Goal: Navigation & Orientation: Understand site structure

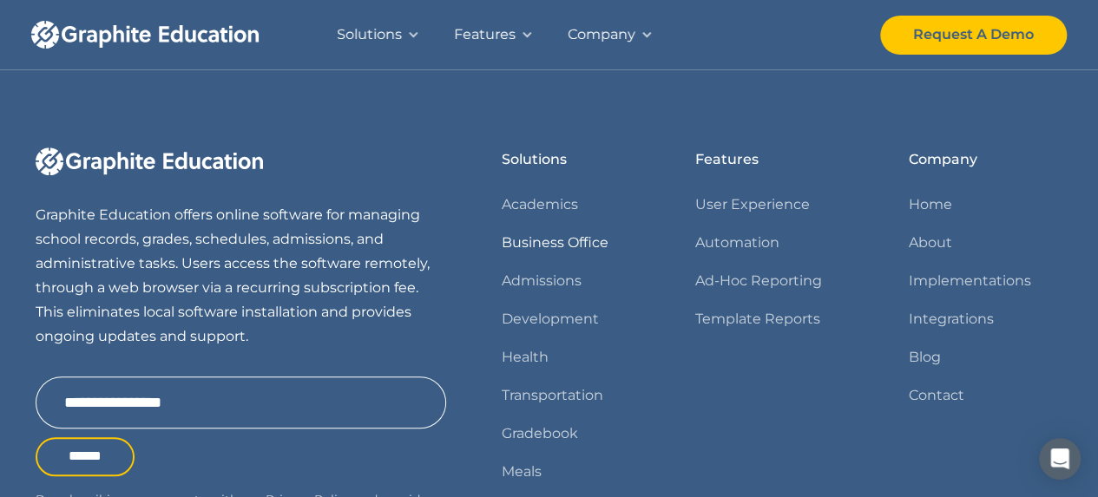
scroll to position [715, 0]
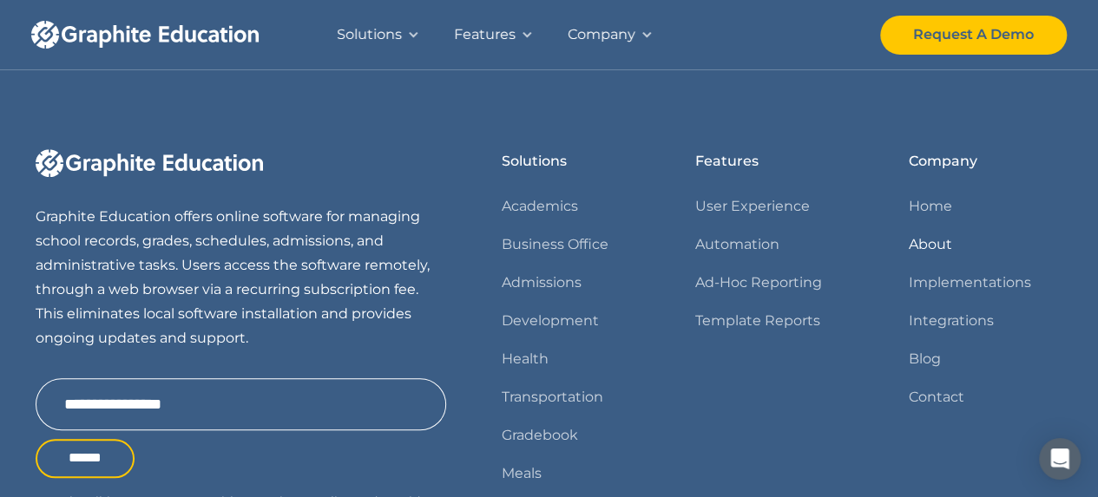
click at [934, 242] on link "About" at bounding box center [929, 245] width 43 height 24
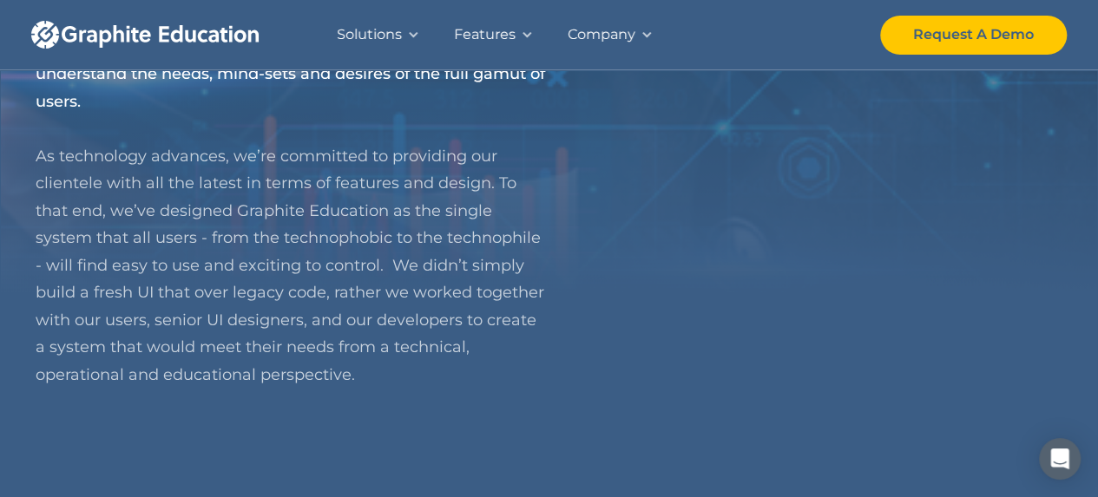
scroll to position [444, 0]
click at [625, 37] on div "Company" at bounding box center [601, 35] width 68 height 24
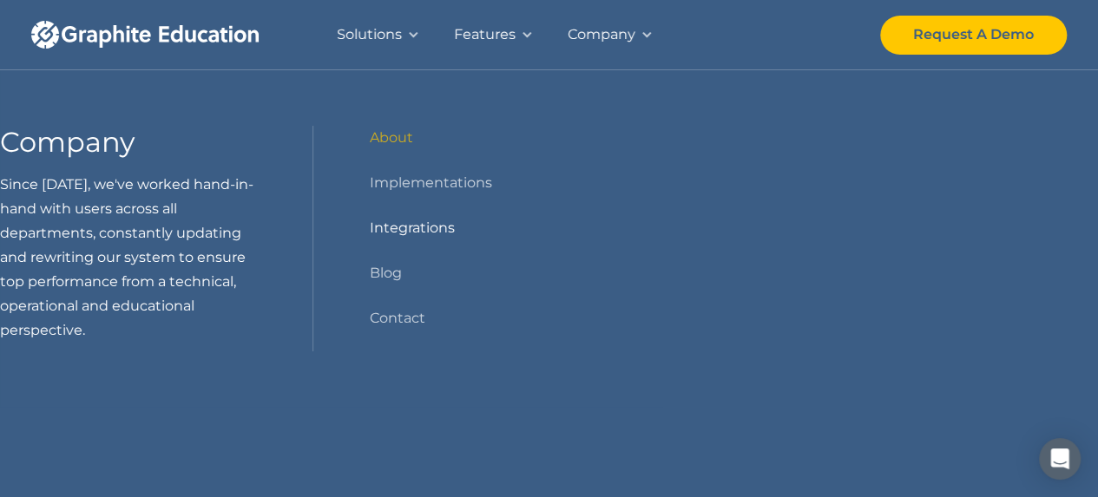
click at [423, 228] on link "Integrations" at bounding box center [411, 228] width 85 height 24
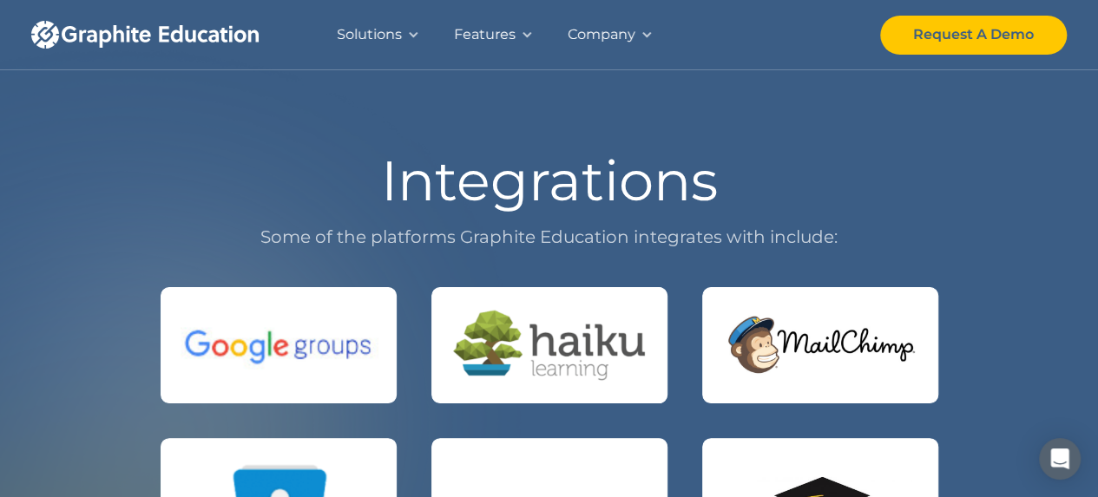
click at [618, 36] on div "Company" at bounding box center [601, 35] width 68 height 24
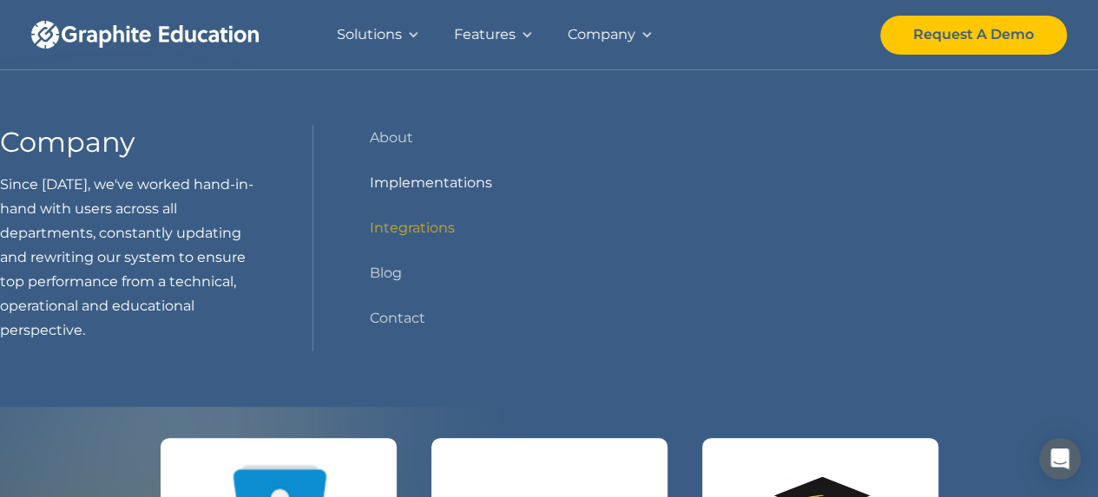
click at [410, 176] on link "Implementations" at bounding box center [430, 183] width 122 height 24
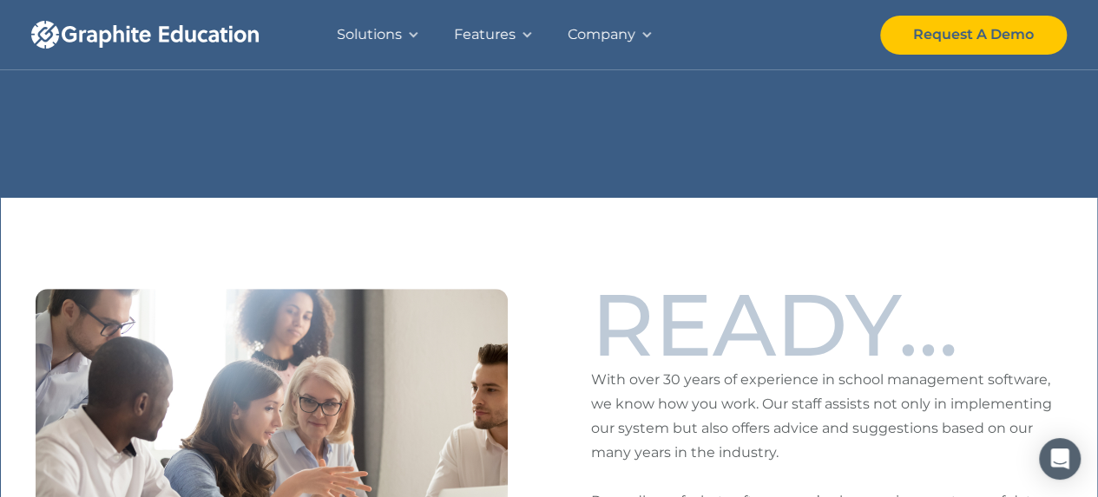
scroll to position [385, 0]
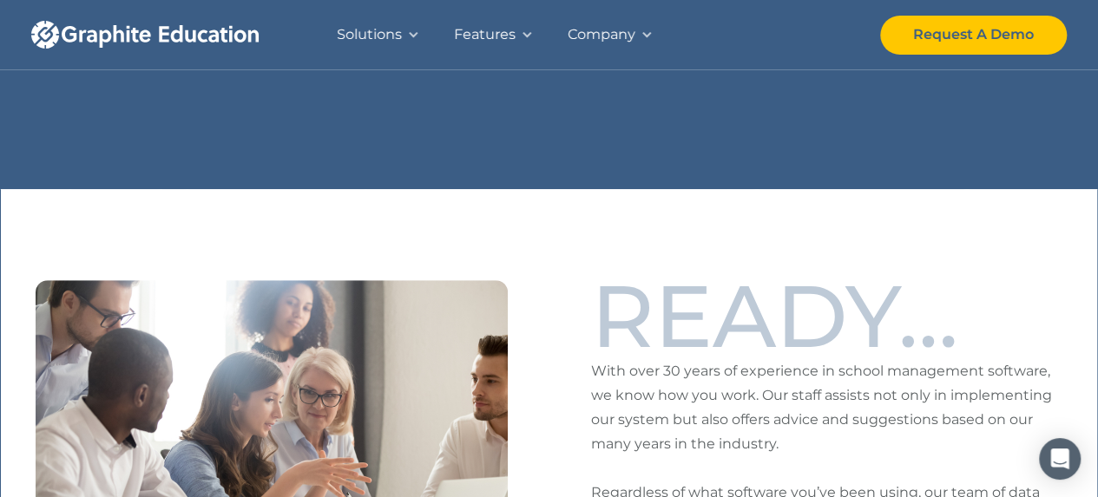
click at [607, 23] on div "Company" at bounding box center [601, 35] width 68 height 24
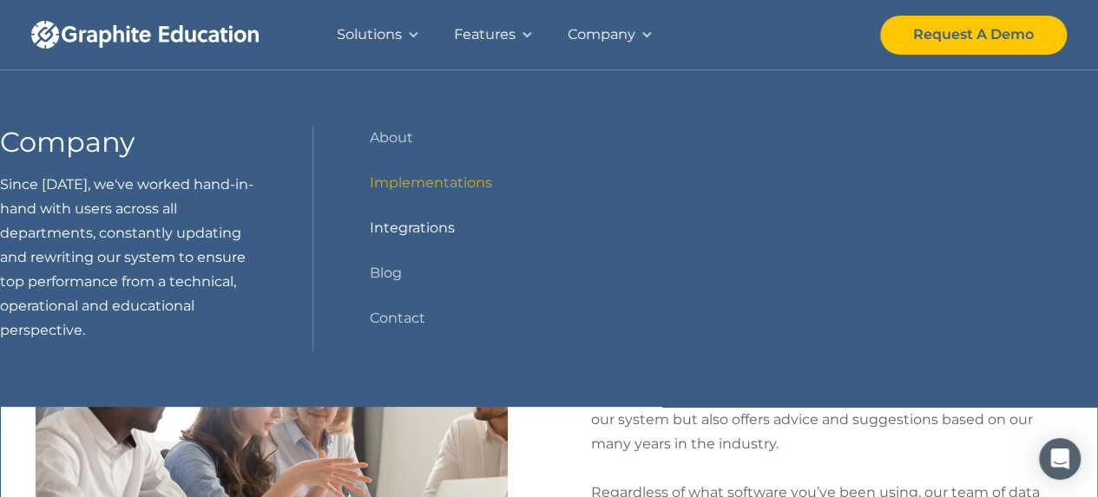
click at [418, 228] on link "Integrations" at bounding box center [411, 228] width 85 height 24
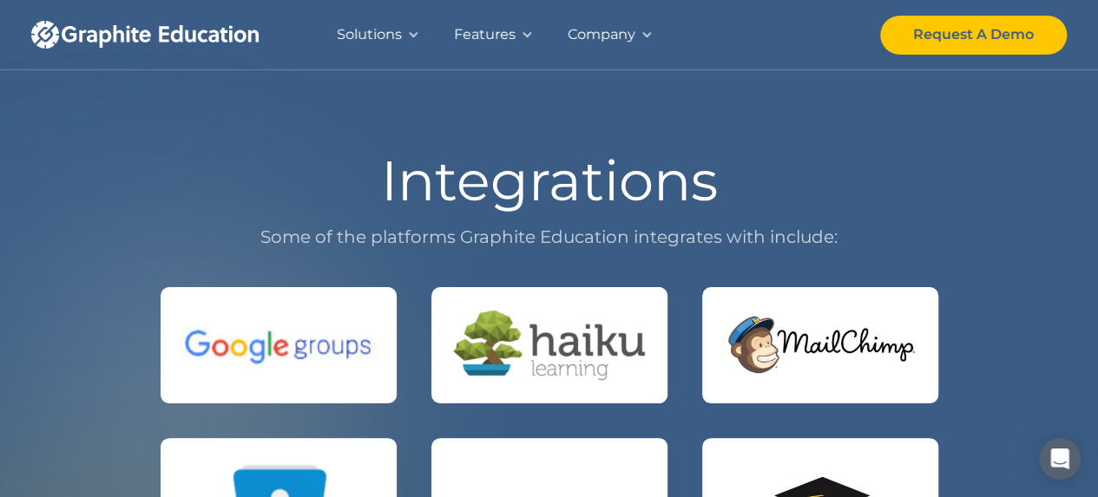
click at [631, 41] on div "Company" at bounding box center [601, 35] width 68 height 24
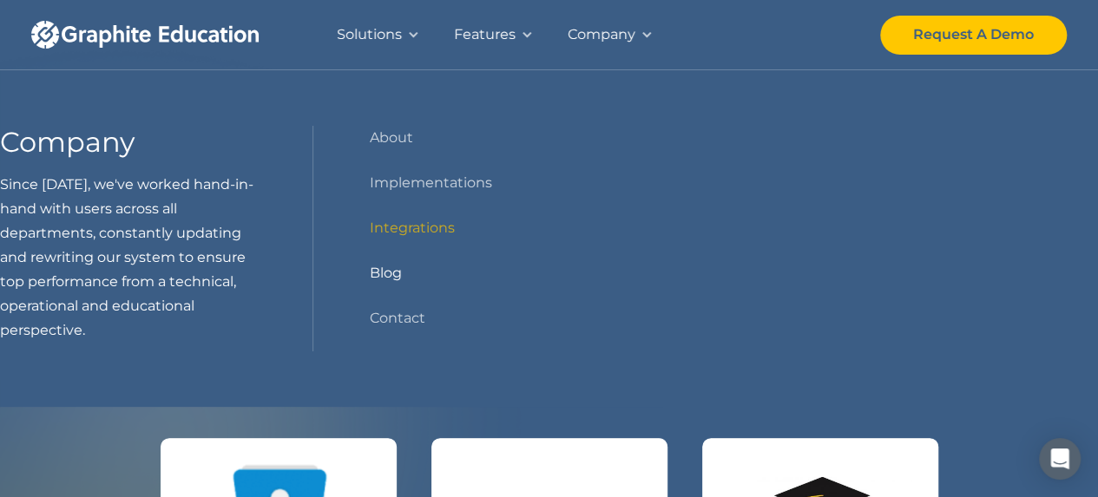
click at [376, 279] on link "Blog" at bounding box center [385, 273] width 32 height 24
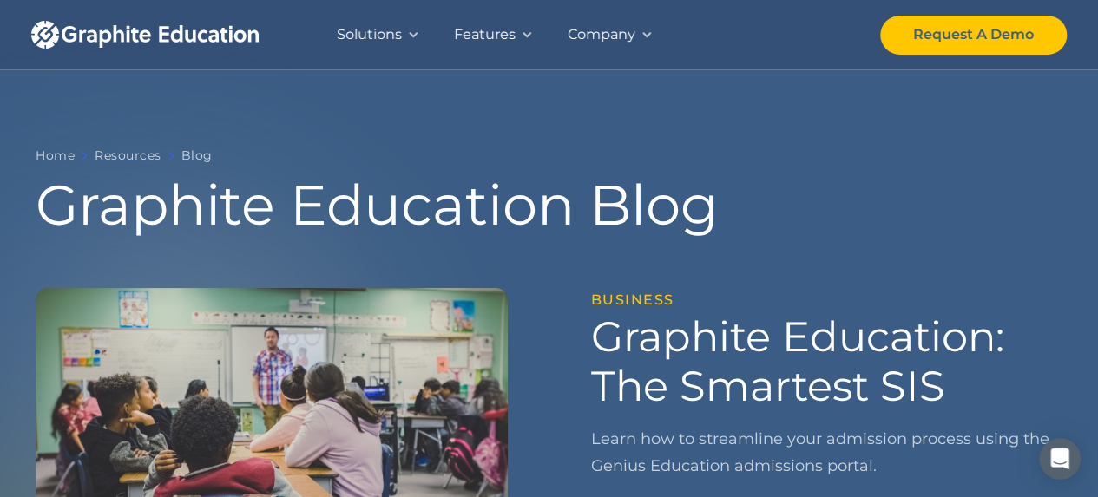
scroll to position [6, 0]
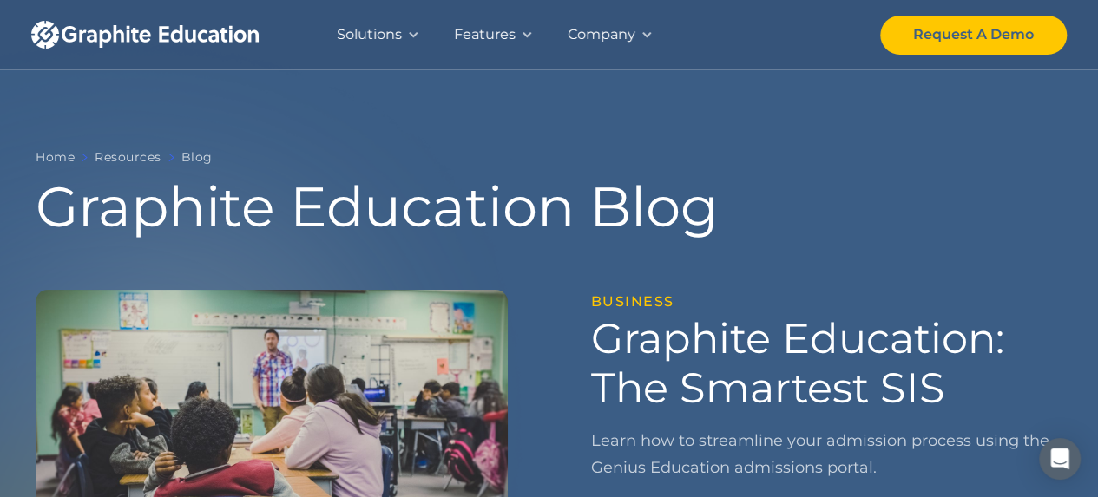
click at [517, 35] on div "Features" at bounding box center [493, 34] width 114 height 69
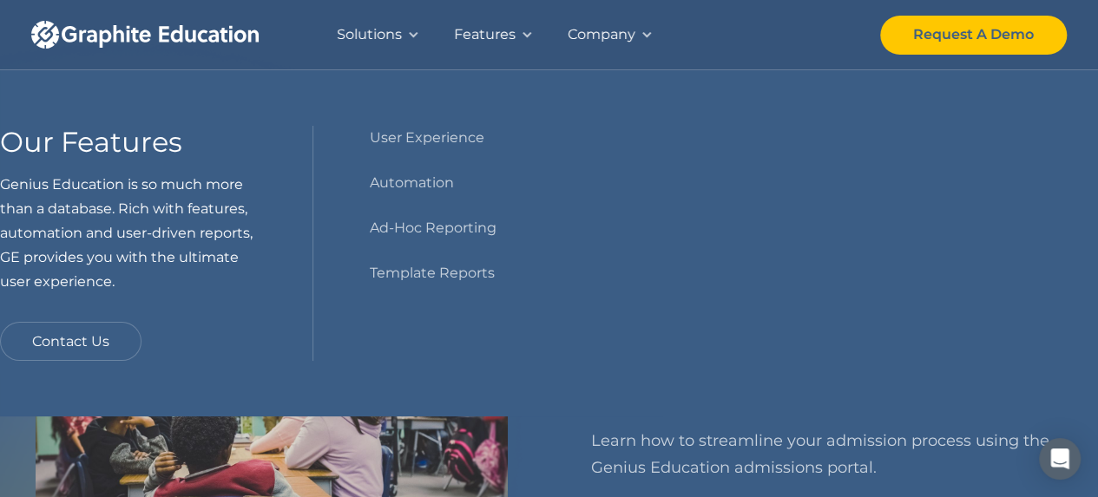
click at [409, 31] on div at bounding box center [413, 35] width 12 height 12
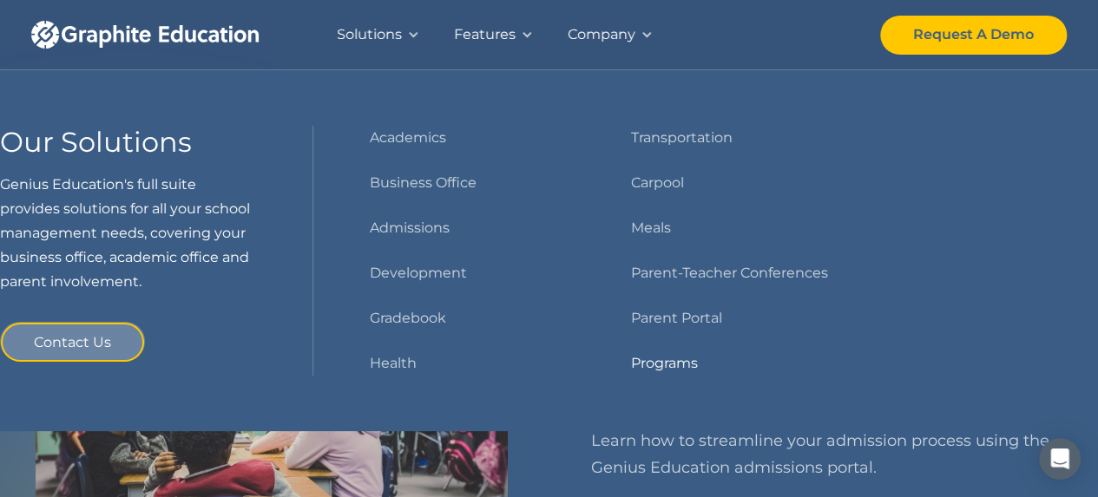
click at [681, 365] on link "Programs" at bounding box center [664, 363] width 67 height 24
